Goal: Task Accomplishment & Management: Complete application form

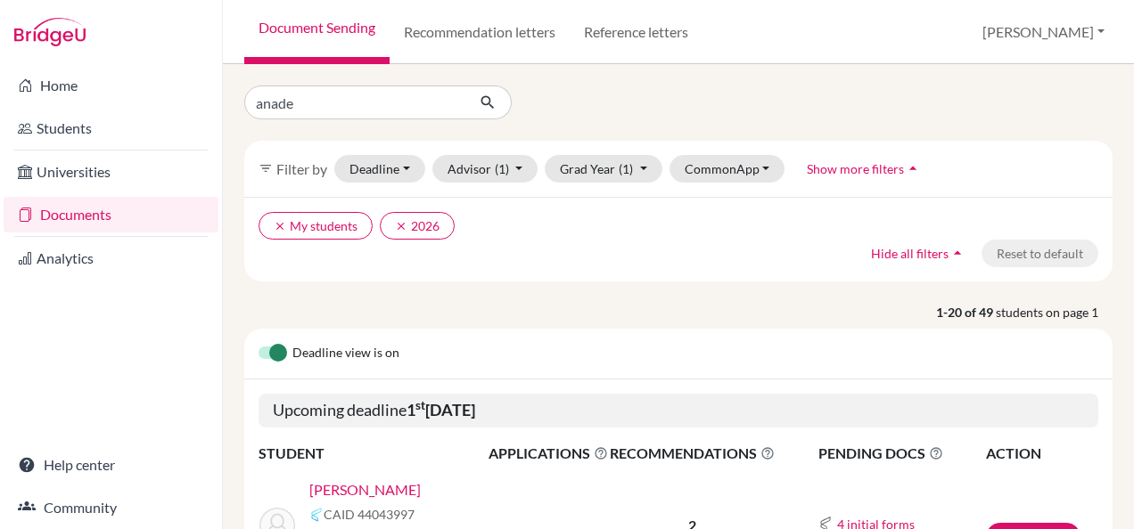
type input "anadel"
click button "submit" at bounding box center [487, 103] width 47 height 34
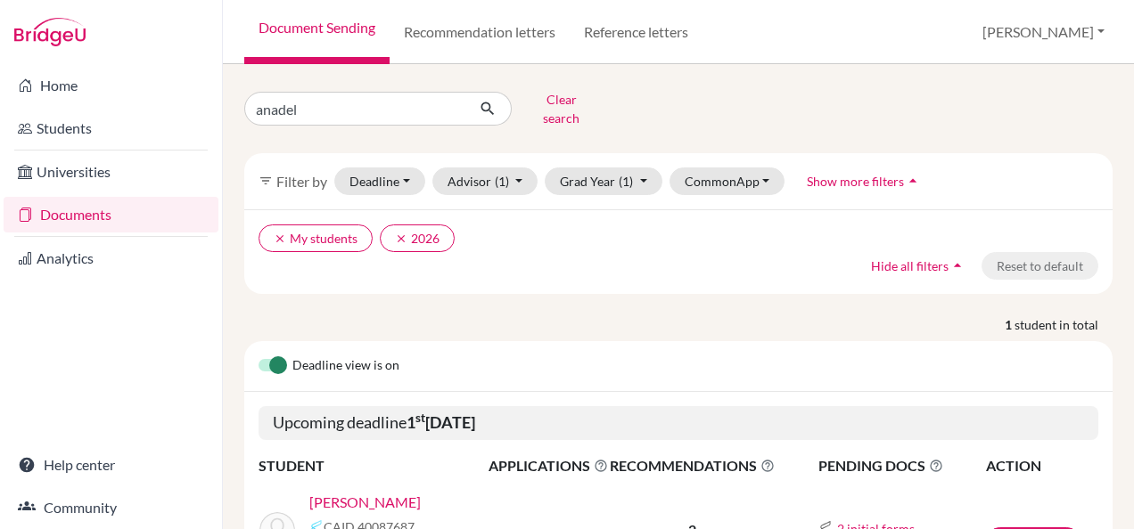
scroll to position [107, 0]
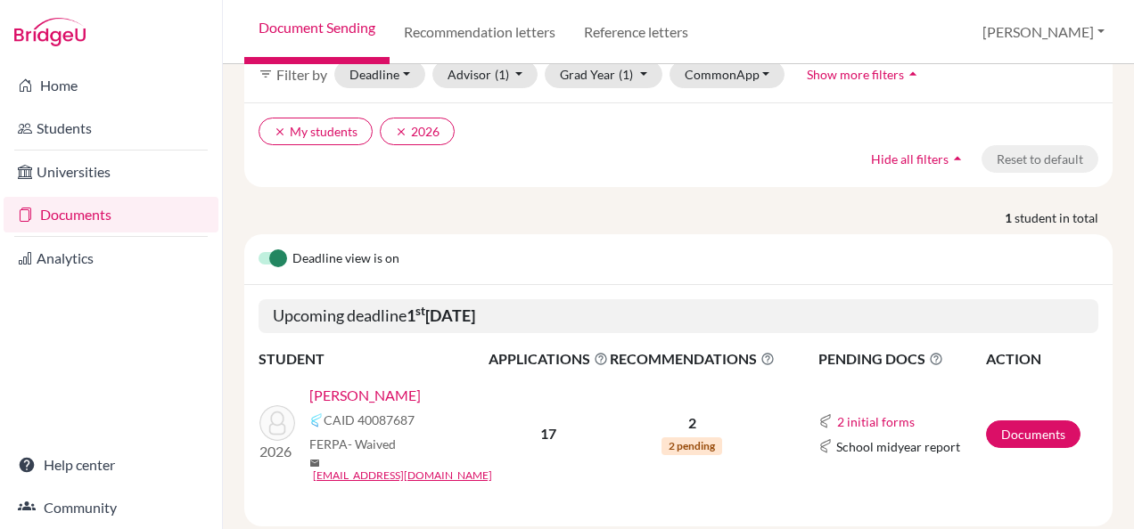
click at [405, 385] on link "[PERSON_NAME]" at bounding box center [364, 395] width 111 height 21
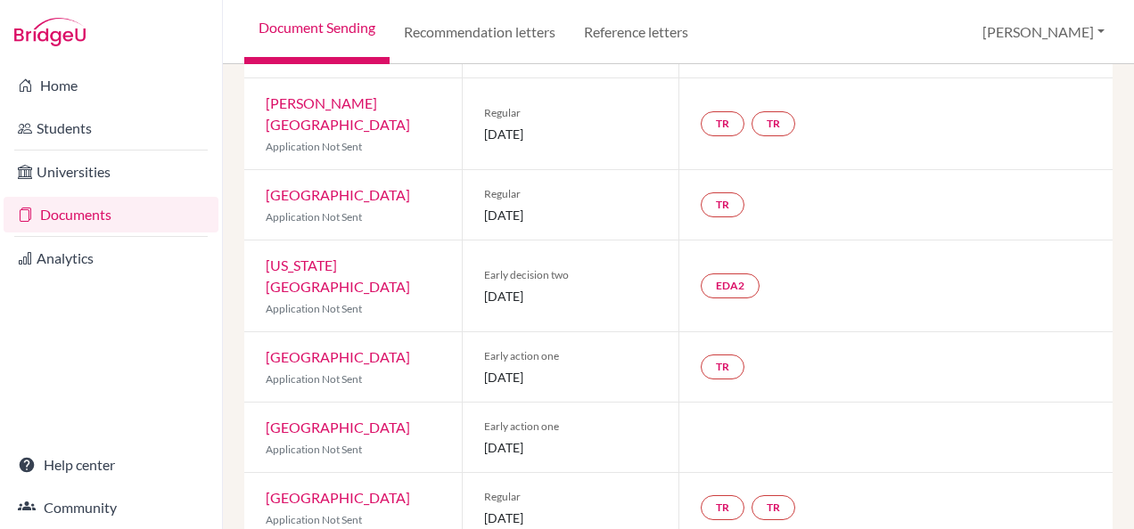
scroll to position [1037, 0]
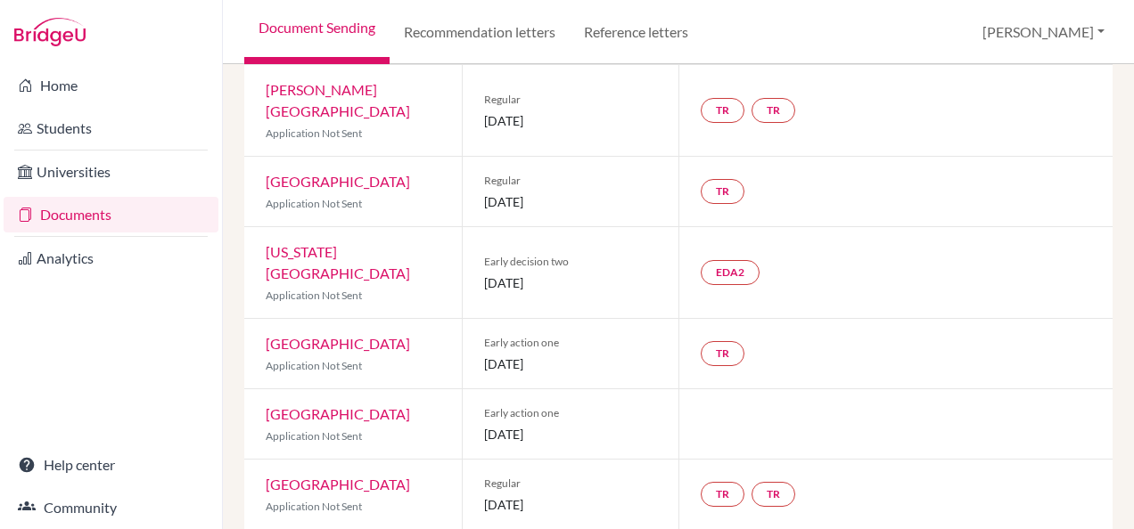
click at [709, 515] on link "Early decision agreement" at bounding box center [724, 522] width 139 height 15
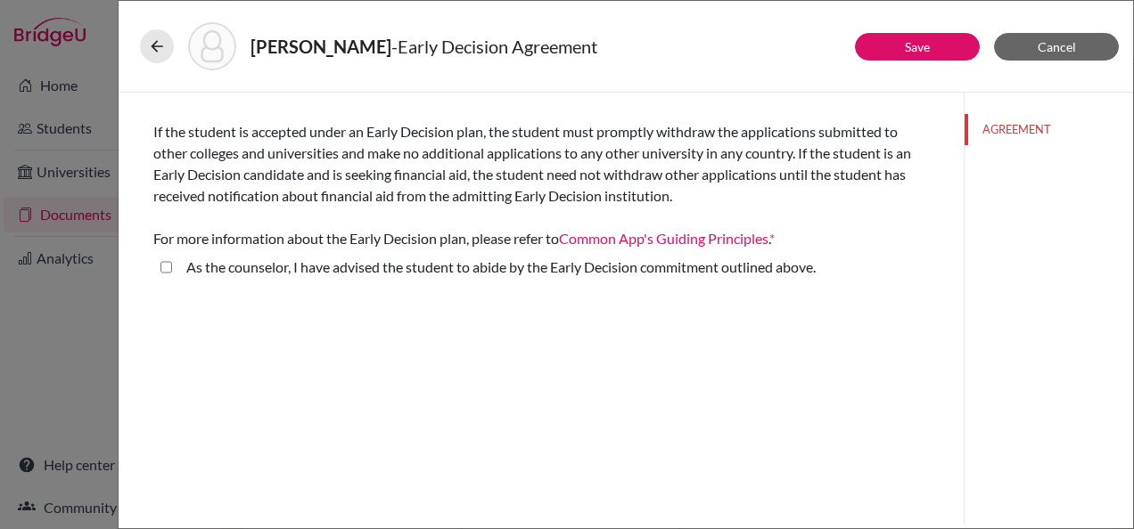
click at [166, 266] on above\ "As the counselor, I have advised the student to abide by the Early Decision com…" at bounding box center [166, 267] width 12 height 21
checkbox above\ "true"
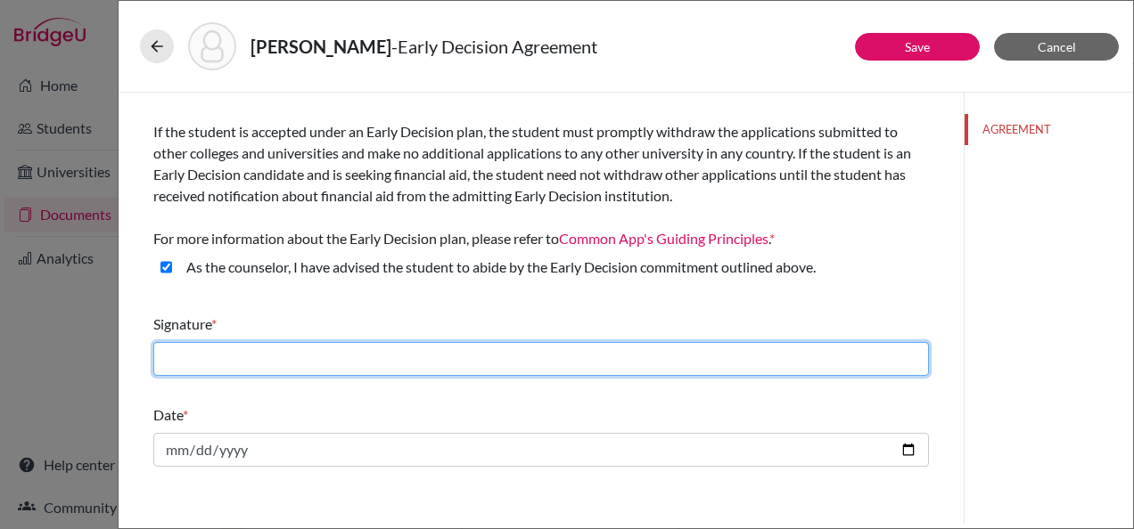
click at [212, 365] on input "text" at bounding box center [540, 359] width 775 height 34
type input "Athary Ajail"
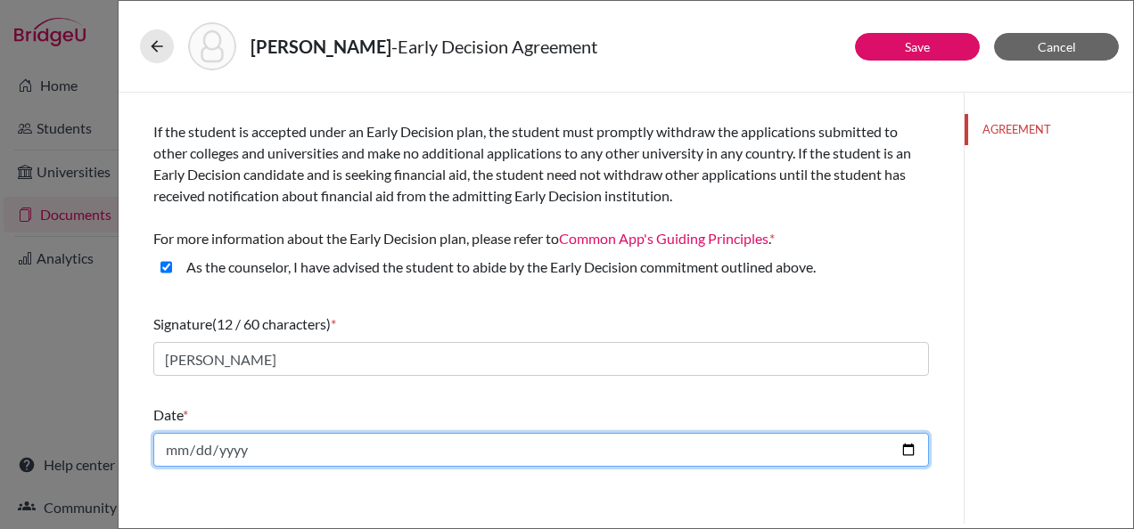
click at [913, 447] on input "date" at bounding box center [540, 450] width 775 height 34
type input "2025-10-14"
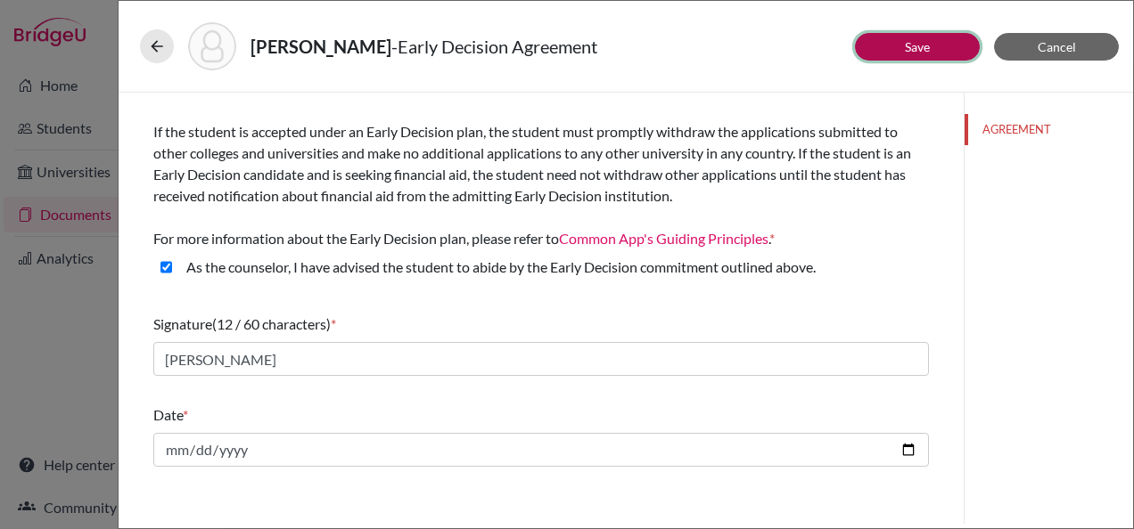
click at [933, 44] on button "Save" at bounding box center [917, 47] width 125 height 28
